Goal: Transaction & Acquisition: Purchase product/service

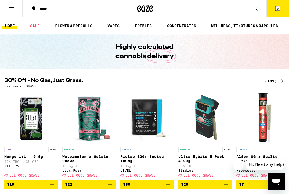
click at [279, 9] on icon at bounding box center [277, 8] width 5 height 5
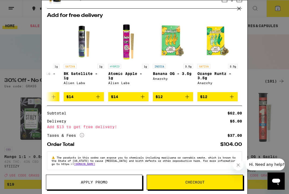
scroll to position [49, 0]
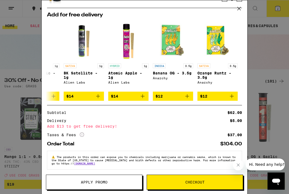
click at [238, 9] on icon at bounding box center [239, 9] width 8 height 8
